Goal: Transaction & Acquisition: Download file/media

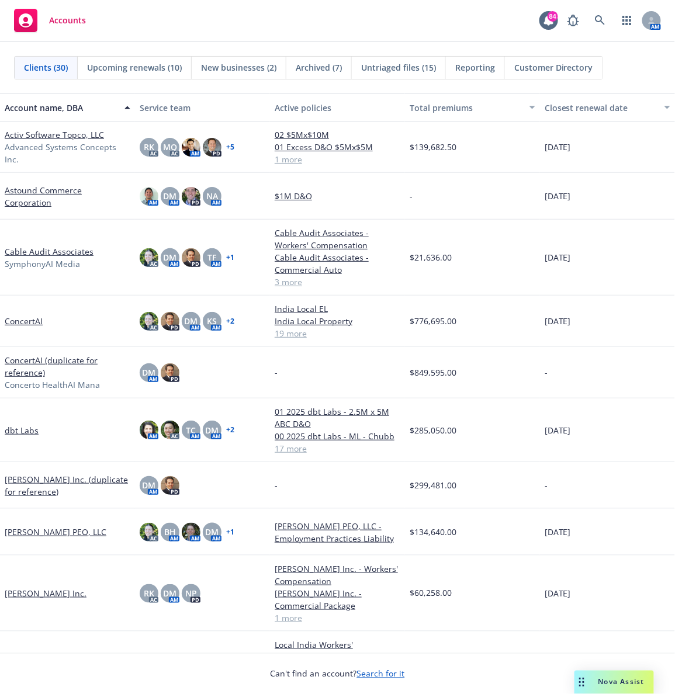
click at [270, 41] on div "Accounts 84 AM" at bounding box center [337, 21] width 675 height 42
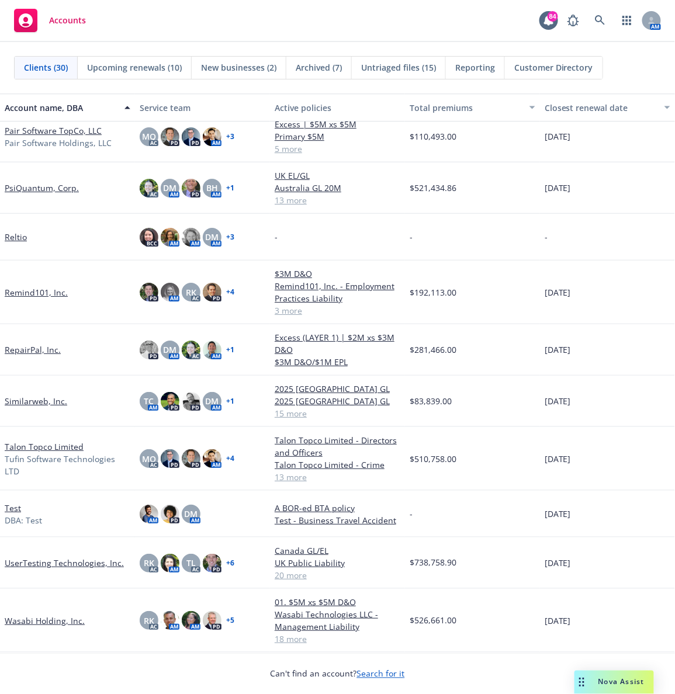
scroll to position [947, 0]
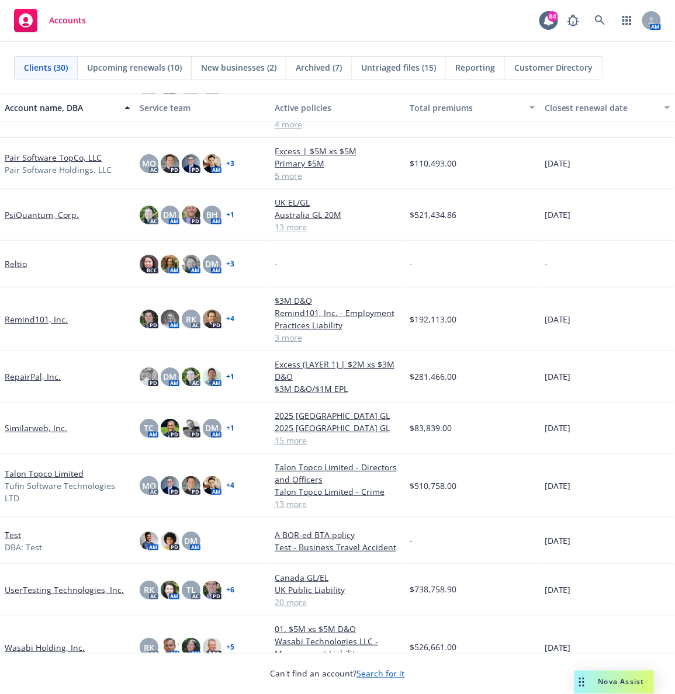
click at [36, 214] on link "PsiQuantum, Corp." at bounding box center [42, 215] width 74 height 12
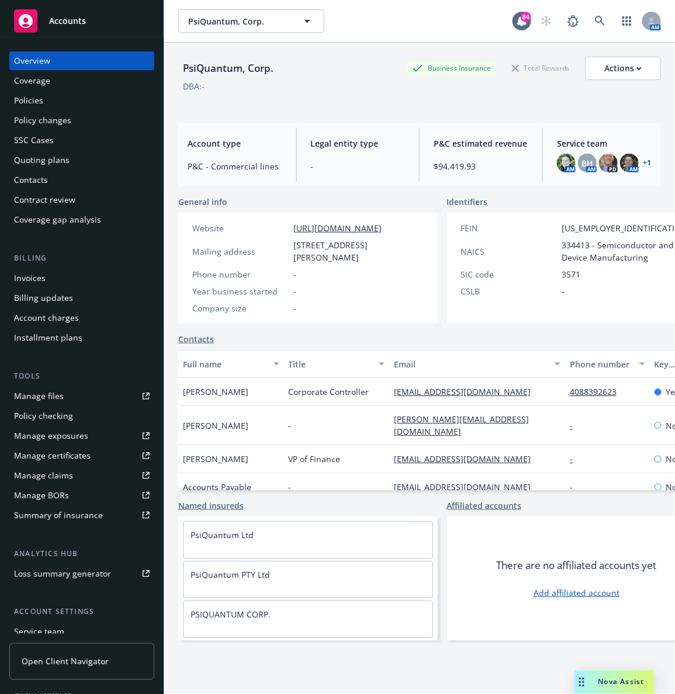
click at [36, 102] on div "Policies" at bounding box center [28, 100] width 29 height 19
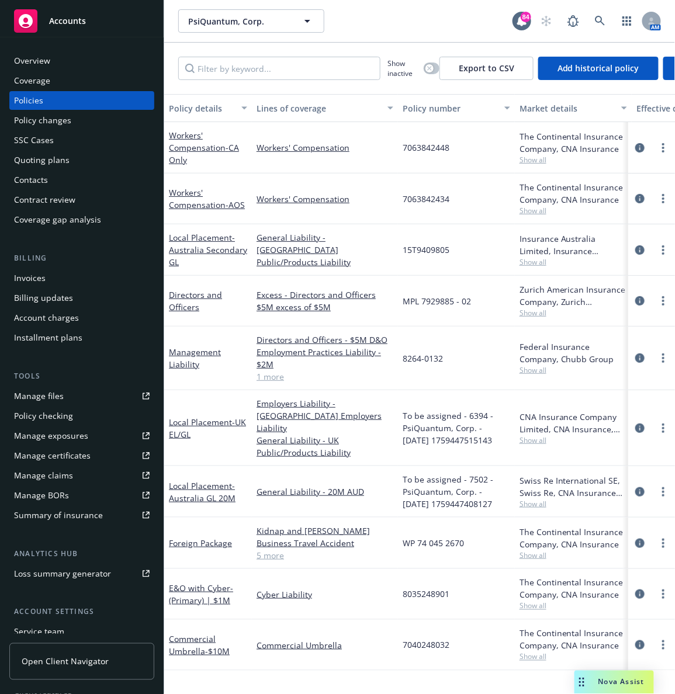
click at [390, 22] on div "PsiQuantum, Corp. PsiQuantum, Corp." at bounding box center [345, 20] width 334 height 23
click at [409, 24] on div "PsiQuantum, Corp. PsiQuantum, Corp." at bounding box center [345, 20] width 334 height 23
click at [421, 11] on div "PsiQuantum, Corp. PsiQuantum, Corp." at bounding box center [345, 20] width 334 height 23
click at [366, 23] on div "PsiQuantum, Corp. PsiQuantum, Corp." at bounding box center [345, 20] width 334 height 23
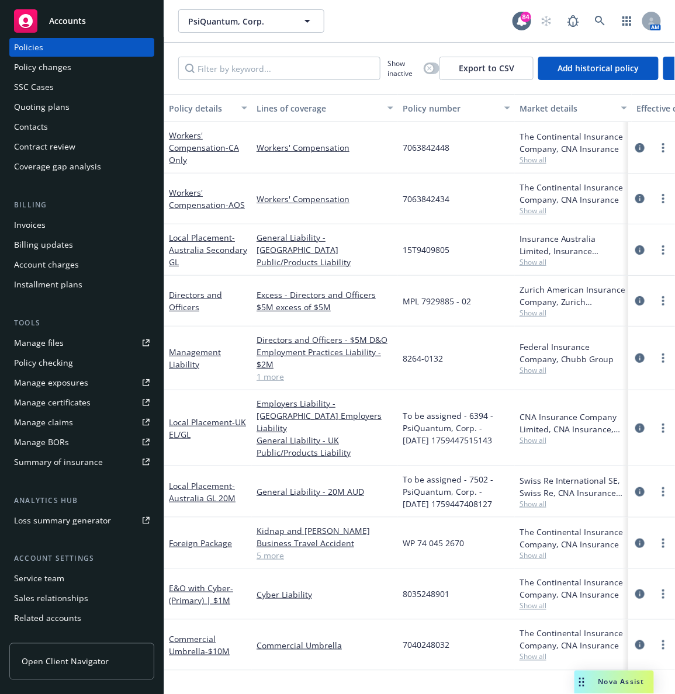
scroll to position [86, 0]
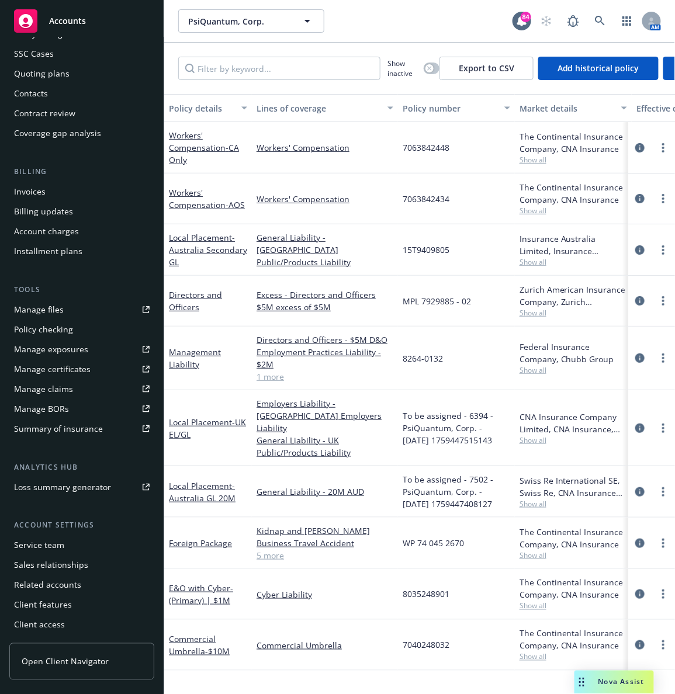
click at [54, 364] on div "Manage certificates" at bounding box center [52, 369] width 77 height 19
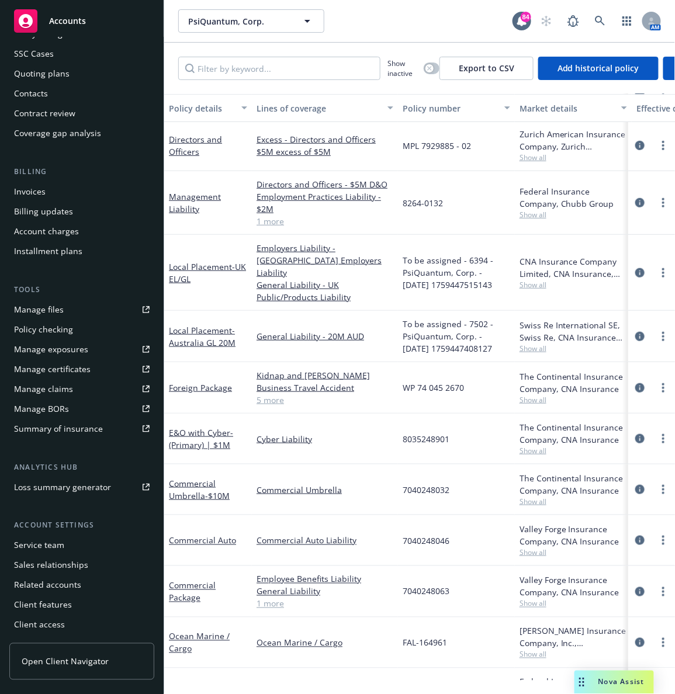
scroll to position [148, 0]
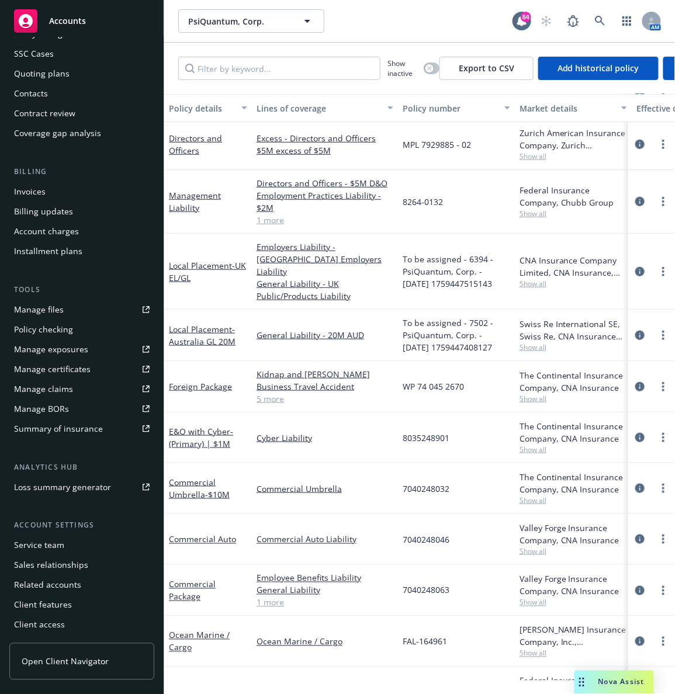
click at [400, 14] on div "PsiQuantum, Corp. PsiQuantum, Corp." at bounding box center [345, 20] width 334 height 23
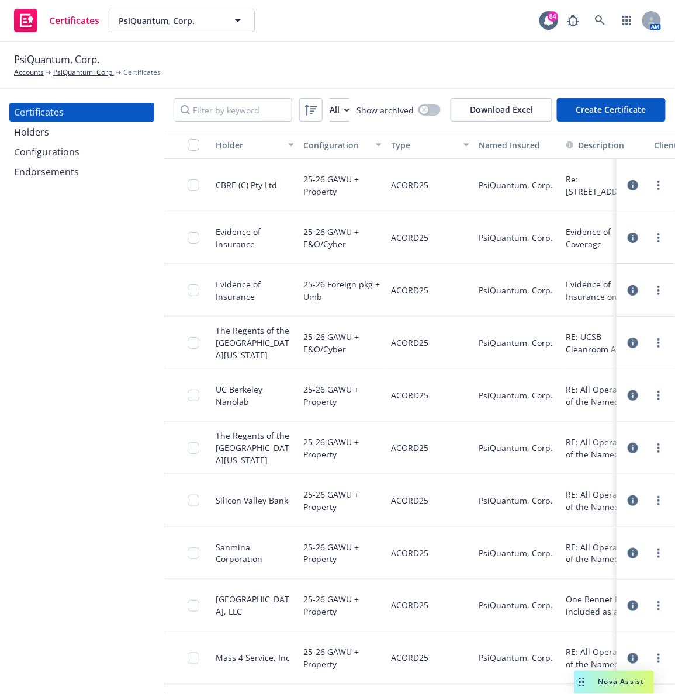
click at [39, 126] on div "Holders" at bounding box center [31, 132] width 35 height 19
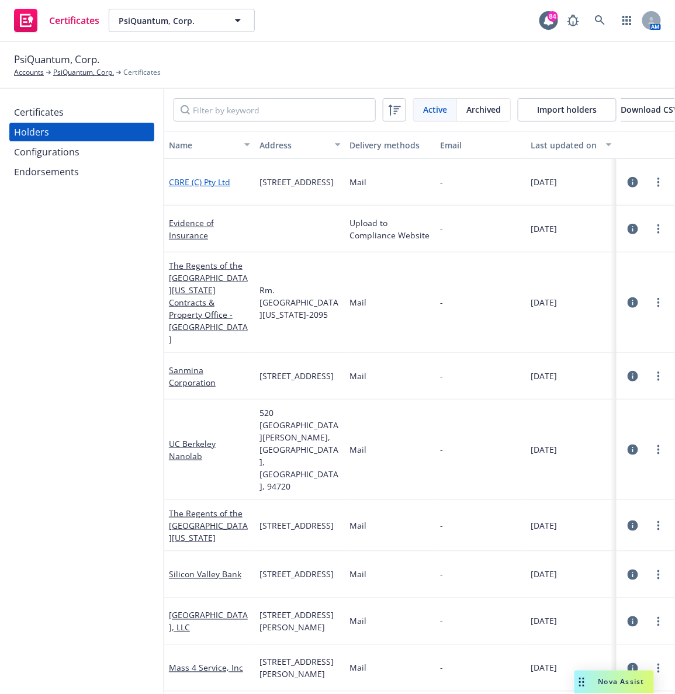
click at [185, 187] on link "CBRE (C) Pty Ltd" at bounding box center [199, 181] width 61 height 11
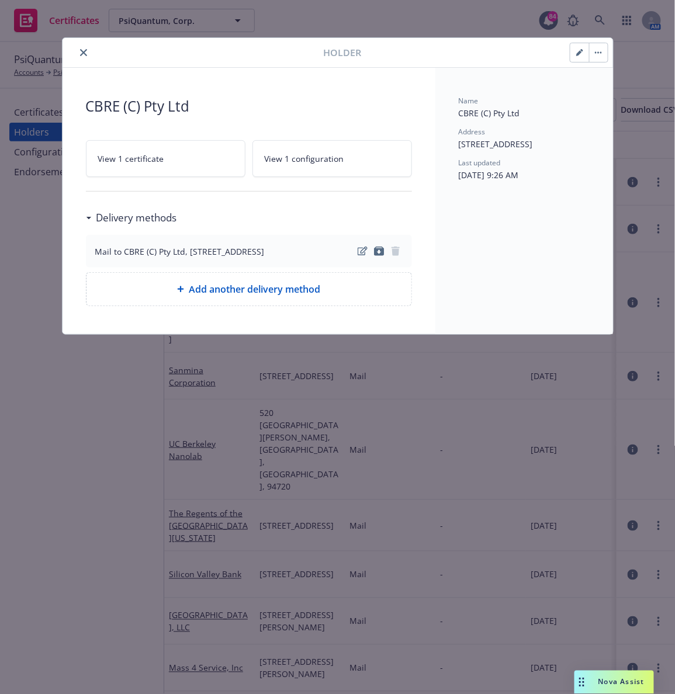
click at [175, 166] on link "View 1 certificate" at bounding box center [165, 158] width 159 height 37
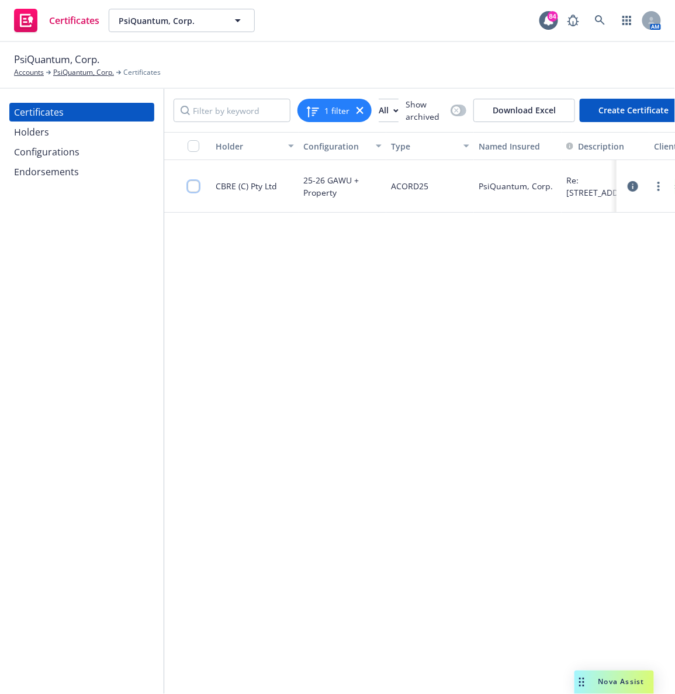
click at [196, 192] on input "checkbox" at bounding box center [193, 186] width 12 height 12
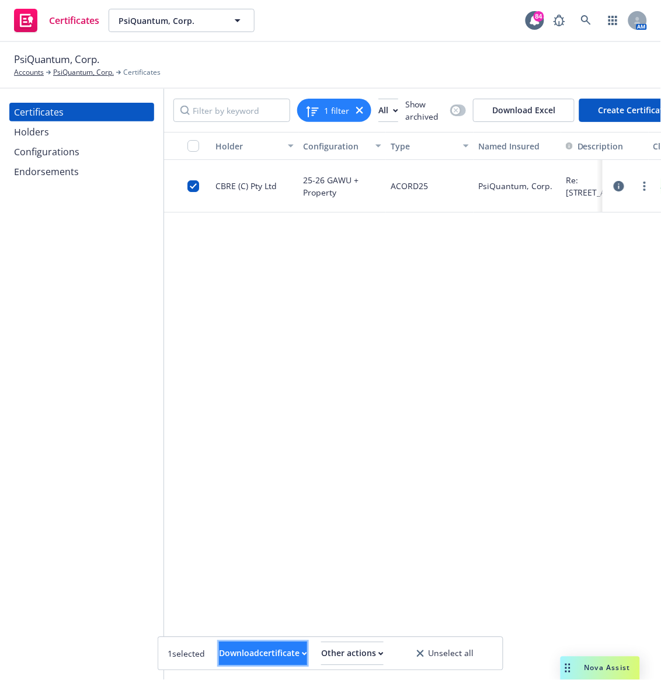
click at [255, 662] on div "Download certificate" at bounding box center [263, 654] width 88 height 22
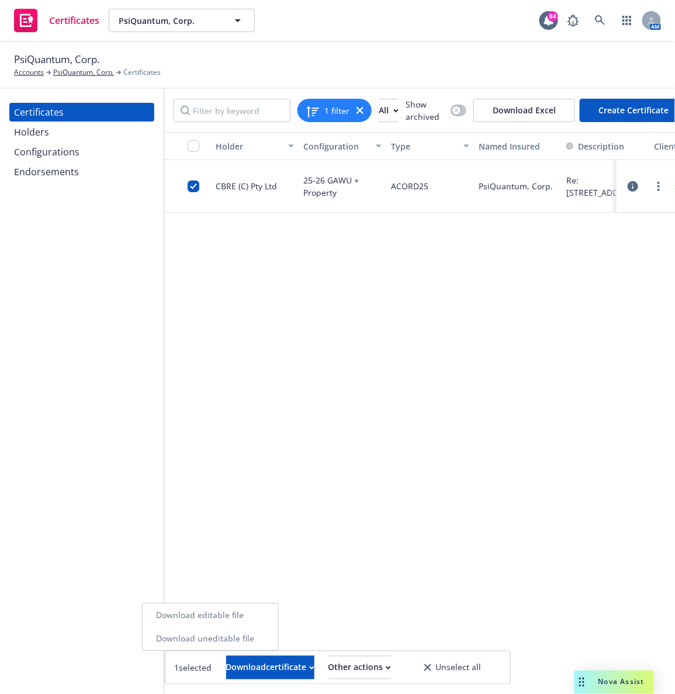
click at [233, 641] on link "Download uneditable file" at bounding box center [210, 638] width 136 height 23
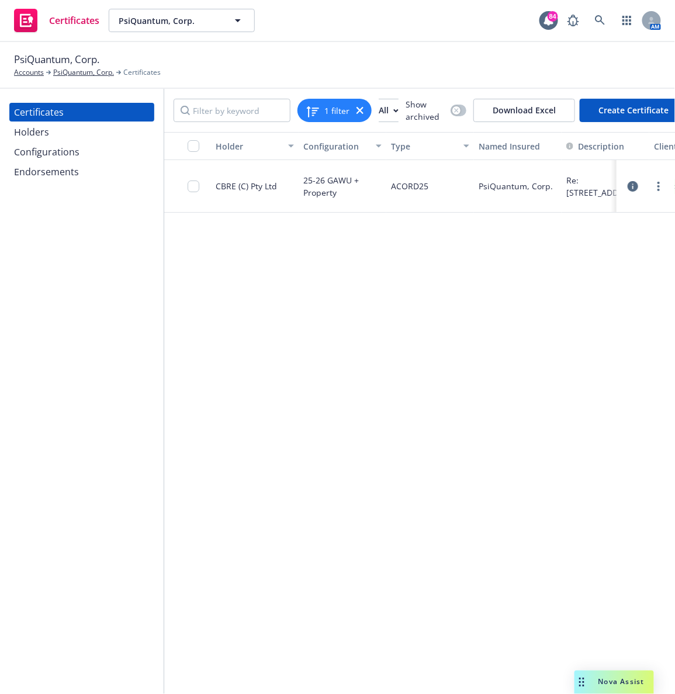
click at [334, 192] on div "25-26 GAWU + Property" at bounding box center [342, 186] width 78 height 38
click at [93, 118] on div "Certificates" at bounding box center [82, 112] width 136 height 19
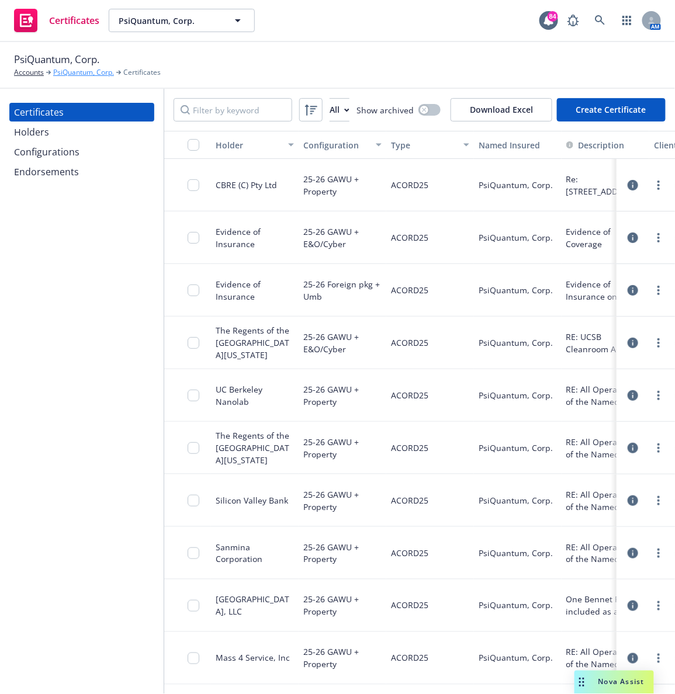
click at [59, 75] on link "PsiQuantum, Corp." at bounding box center [83, 72] width 61 height 11
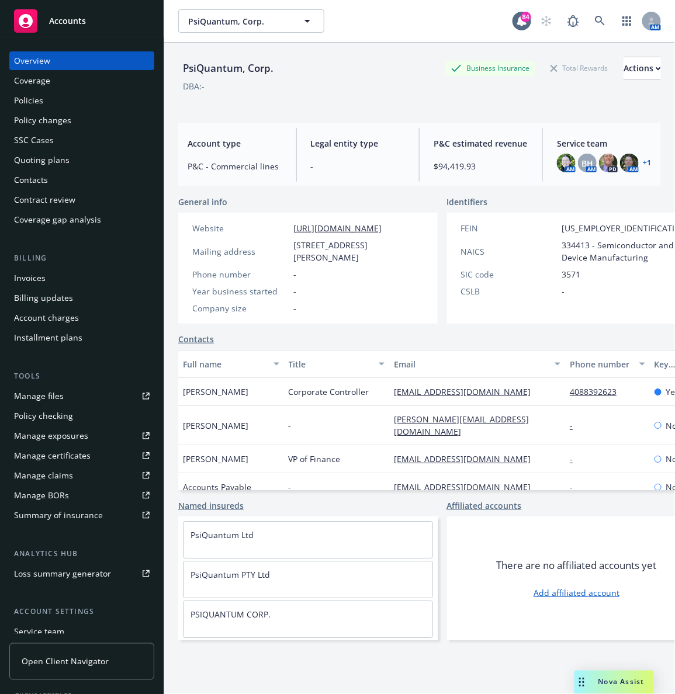
click at [82, 93] on div "Policies" at bounding box center [82, 100] width 136 height 19
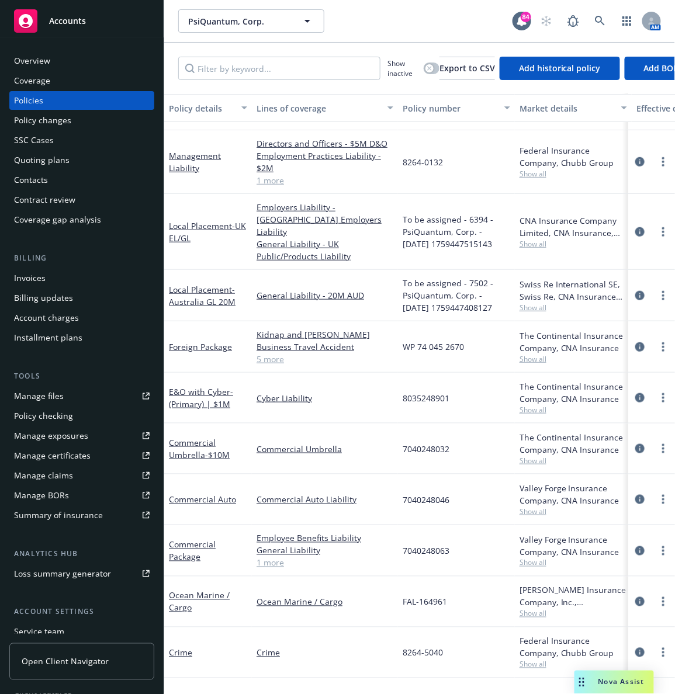
scroll to position [180, 0]
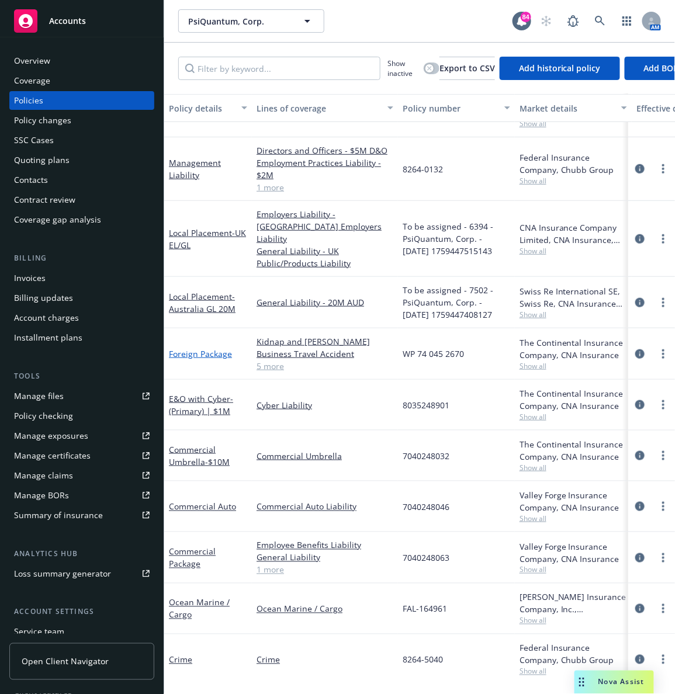
click at [200, 348] on link "Foreign Package" at bounding box center [200, 353] width 63 height 11
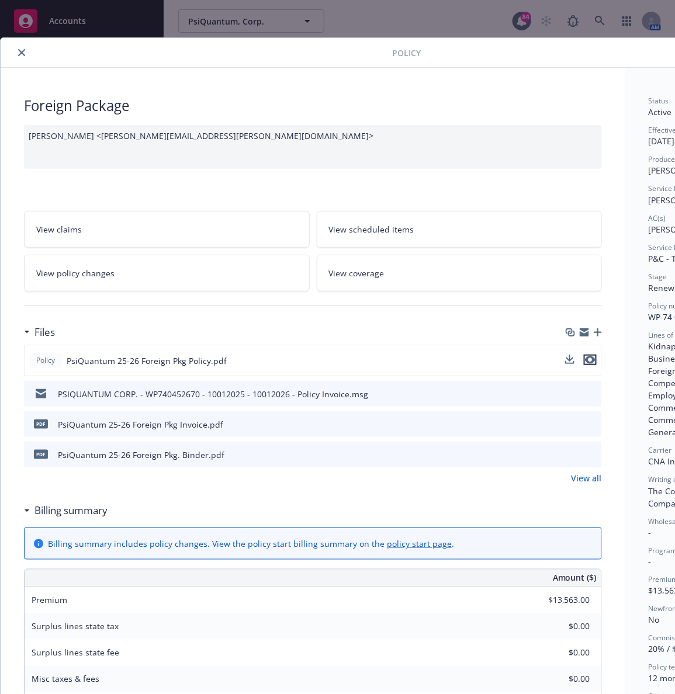
click at [593, 359] on icon "preview file" at bounding box center [590, 360] width 11 height 8
click at [25, 55] on button "close" at bounding box center [22, 53] width 14 height 14
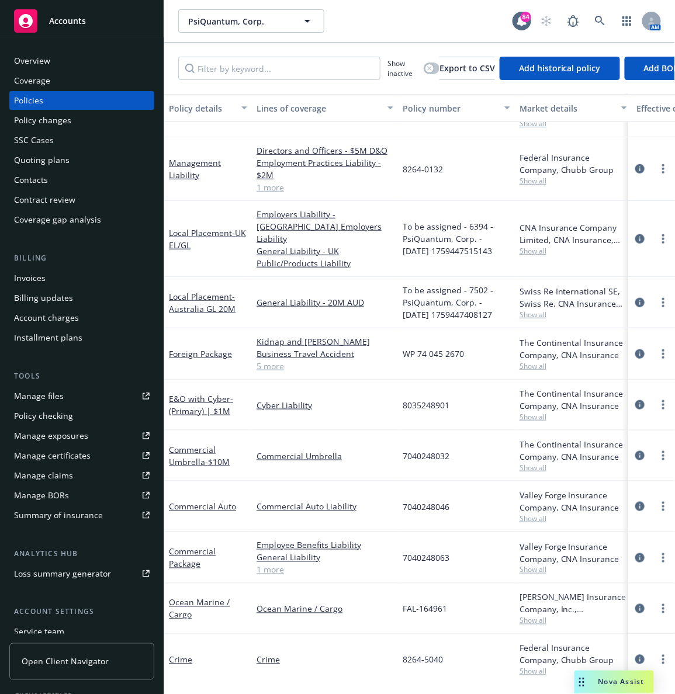
click at [356, 15] on div "PsiQuantum, Corp. PsiQuantum, Corp." at bounding box center [345, 20] width 334 height 23
click at [411, 25] on div "PsiQuantum, Corp. PsiQuantum, Corp." at bounding box center [345, 20] width 334 height 23
